Goal: Task Accomplishment & Management: Complete application form

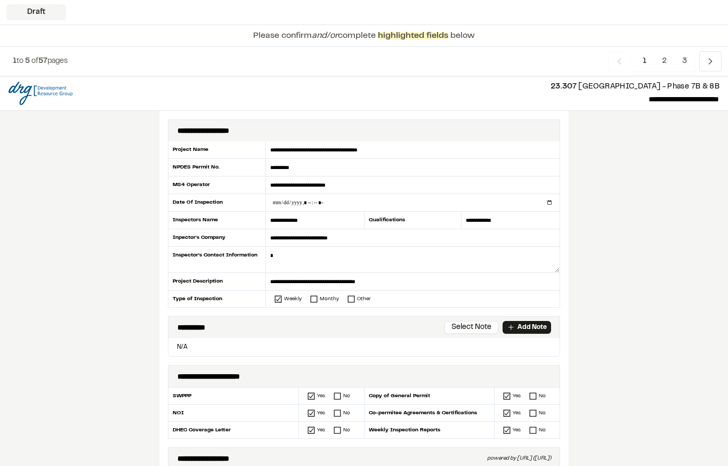
click at [321, 200] on input "datetime-local" at bounding box center [413, 202] width 294 height 17
type input "**********"
click at [303, 265] on textarea at bounding box center [413, 260] width 294 height 26
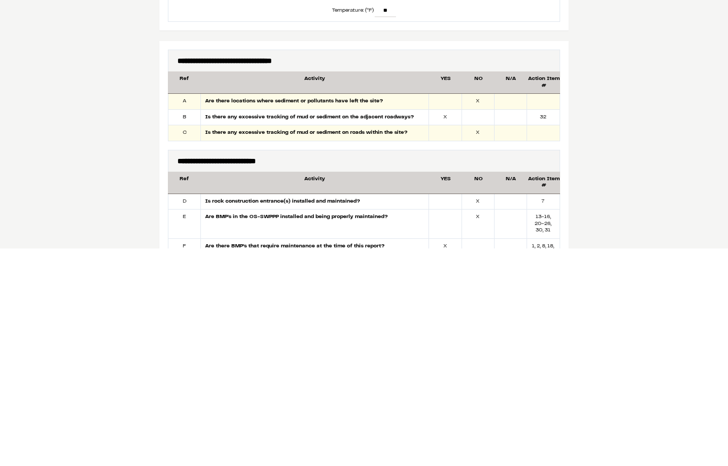
scroll to position [456, 0]
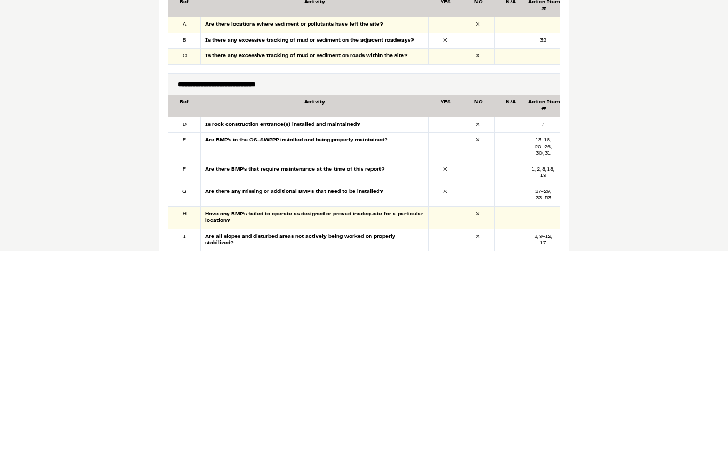
type textarea "**********"
click at [509, 333] on div at bounding box center [510, 340] width 32 height 15
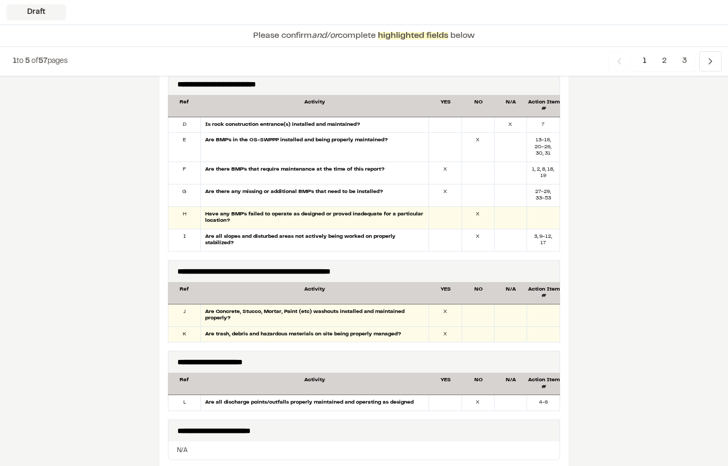
click at [458, 401] on div at bounding box center [445, 402] width 32 height 15
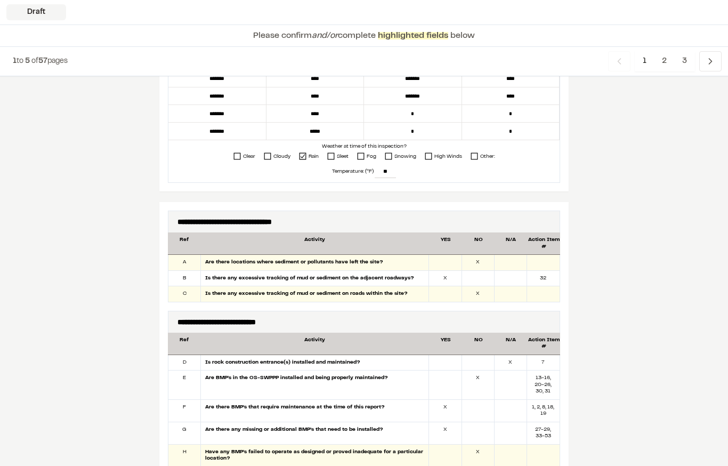
scroll to position [342, 0]
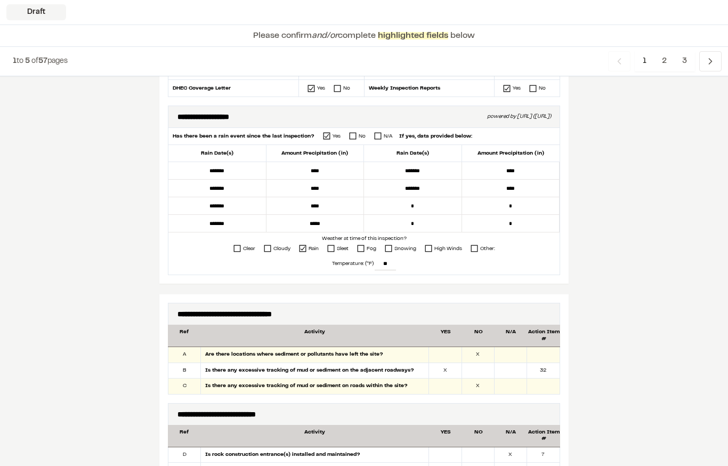
click at [264, 251] on rect at bounding box center [267, 248] width 6 height 6
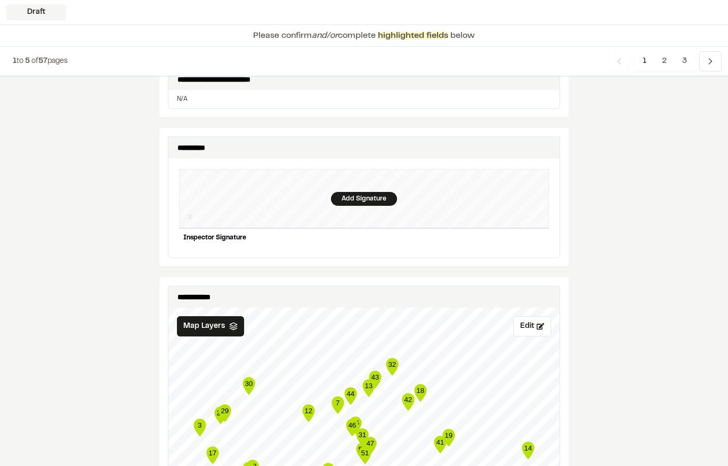
scroll to position [1025, 0]
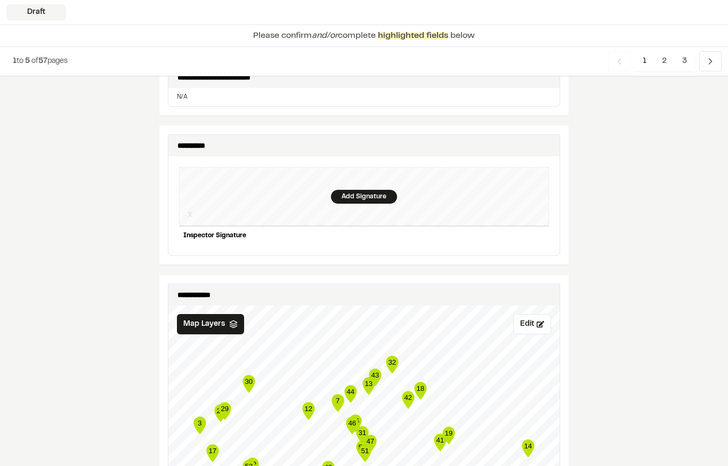
click at [383, 195] on div "Add Signature" at bounding box center [364, 197] width 66 height 14
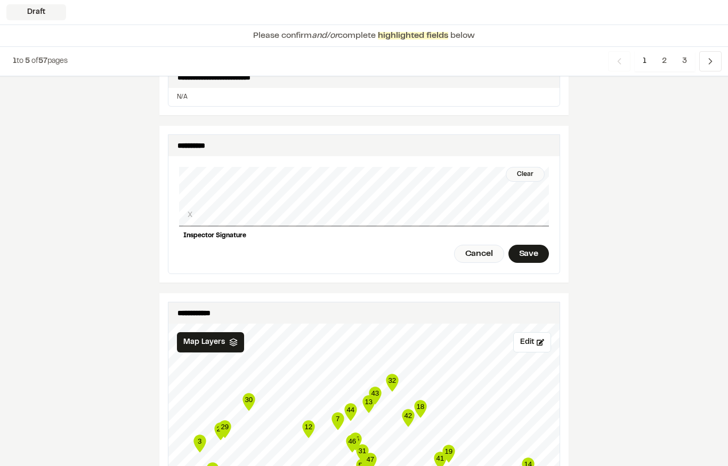
click at [531, 169] on div "Clear" at bounding box center [525, 174] width 39 height 15
click at [529, 248] on div "Save" at bounding box center [528, 254] width 40 height 18
click at [474, 248] on div "Done" at bounding box center [469, 254] width 43 height 18
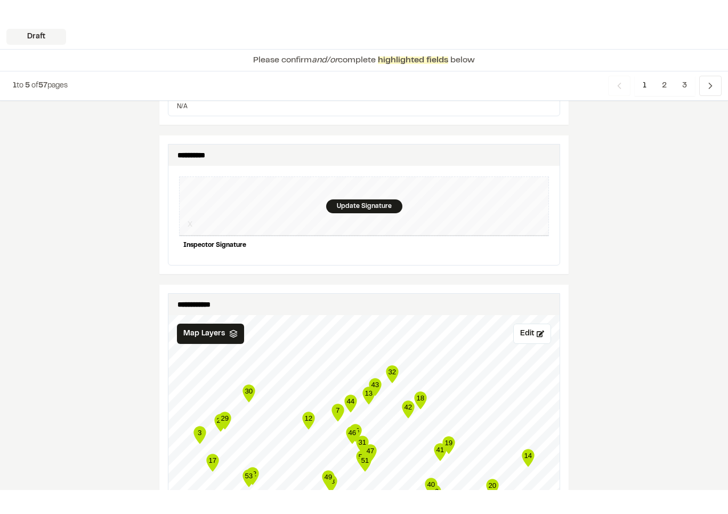
scroll to position [1039, 0]
